Goal: Task Accomplishment & Management: Complete application form

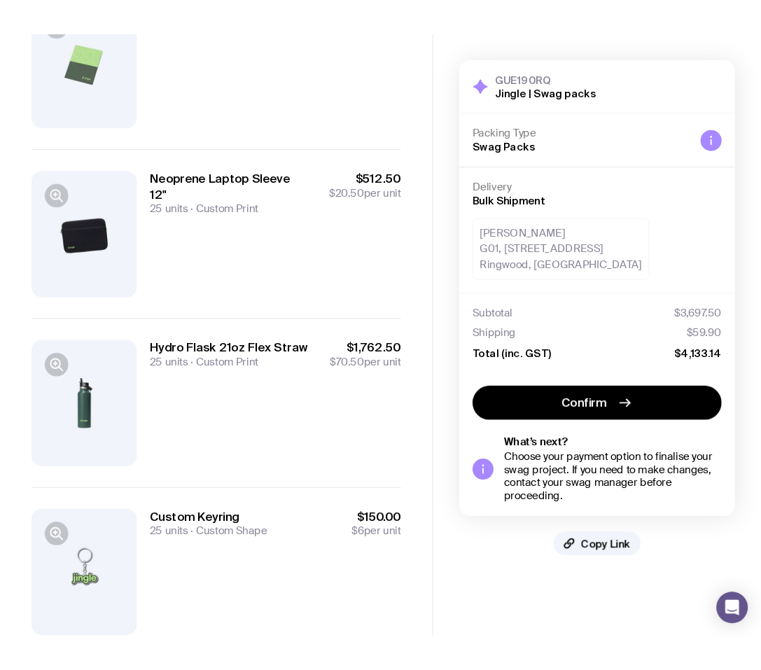
scroll to position [967, 0]
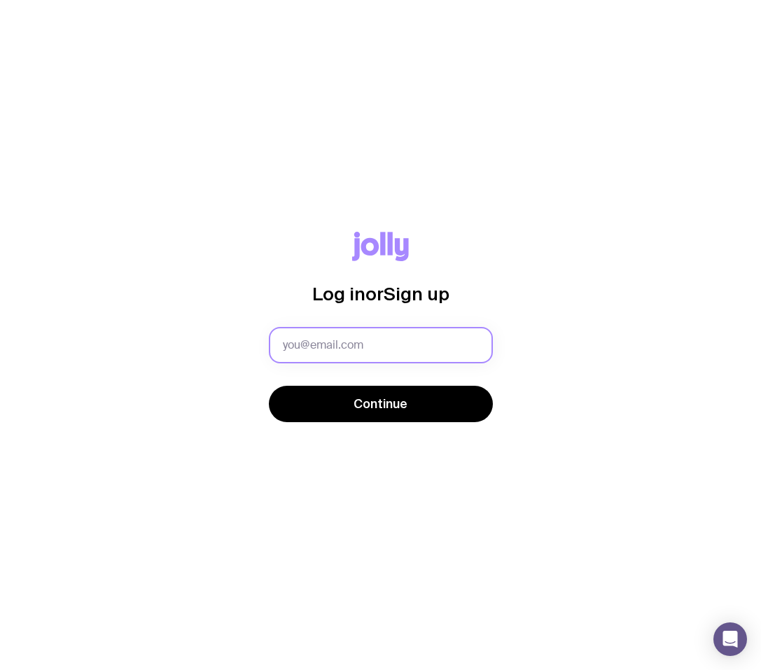
drag, startPoint x: 334, startPoint y: 344, endPoint x: 335, endPoint y: 330, distance: 14.1
click at [334, 339] on input "text" at bounding box center [381, 345] width 224 height 36
